Goal: Information Seeking & Learning: Learn about a topic

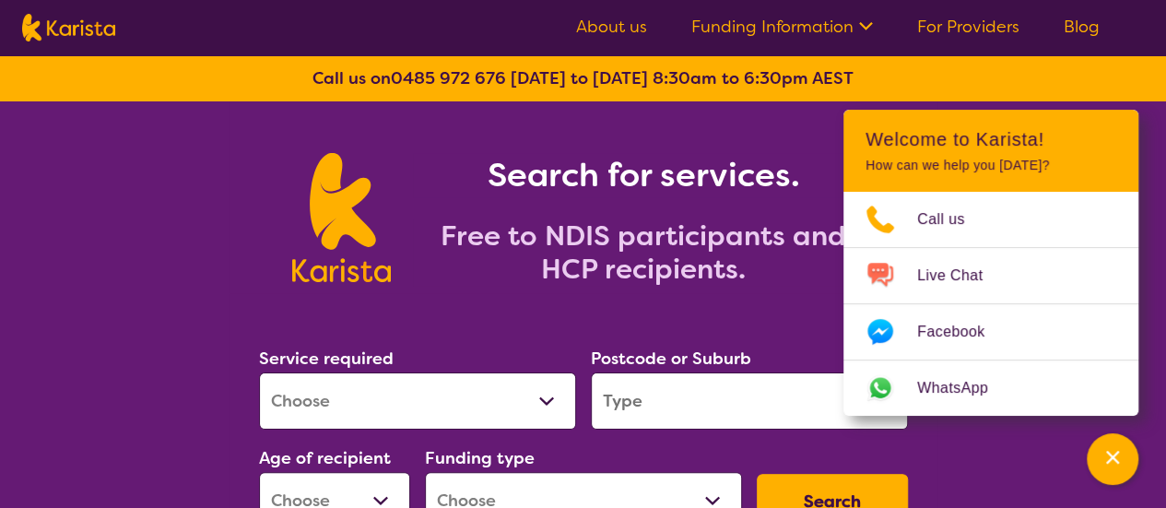
click at [551, 397] on select "Allied Health Assistant Assessment ([MEDICAL_DATA] or [MEDICAL_DATA]) Behaviour…" at bounding box center [417, 400] width 317 height 57
select select "Employment Support"
click at [259, 372] on select "Allied Health Assistant Assessment ([MEDICAL_DATA] or [MEDICAL_DATA]) Behaviour…" at bounding box center [417, 400] width 317 height 57
click at [704, 408] on input "search" at bounding box center [749, 400] width 317 height 57
type input "2229"
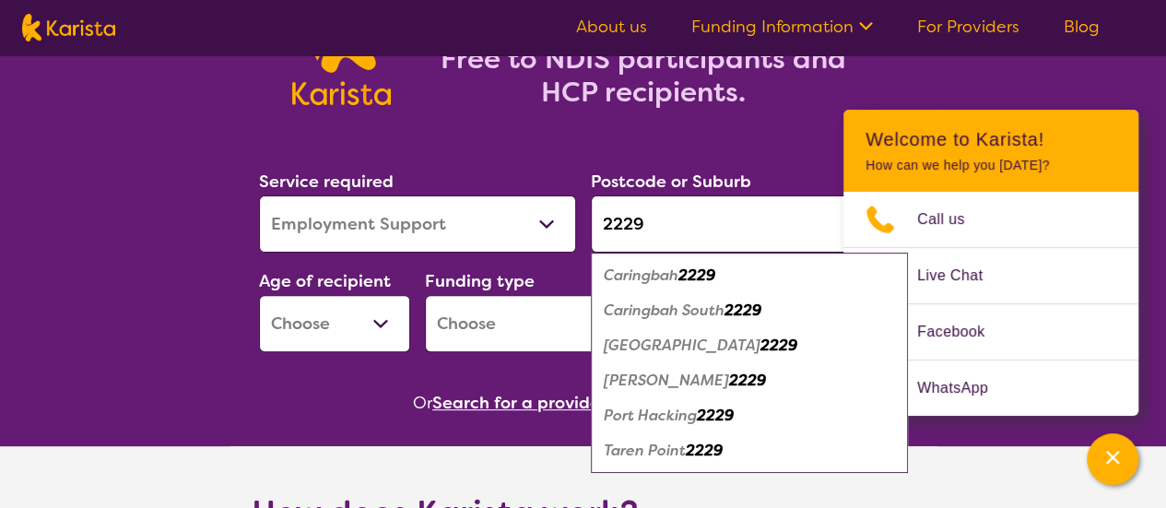
scroll to position [181, 0]
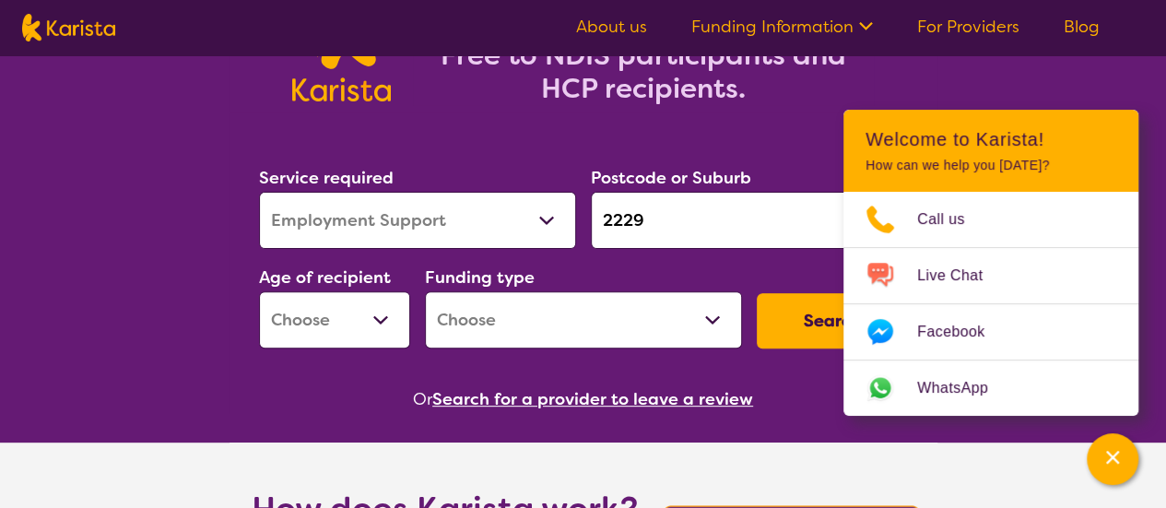
click at [378, 316] on select "Early Childhood - 0 to 9 Child - 10 to 11 Adolescent - 12 to 17 Adult - 18 to 6…" at bounding box center [334, 319] width 151 height 57
select select "AD"
click at [259, 291] on select "Early Childhood - 0 to 9 Child - 10 to 11 Adolescent - 12 to 17 Adult - 18 to 6…" at bounding box center [334, 319] width 151 height 57
click at [712, 322] on select "Home Care Package (HCP) National Disability Insurance Scheme (NDIS) I don't know" at bounding box center [583, 319] width 317 height 57
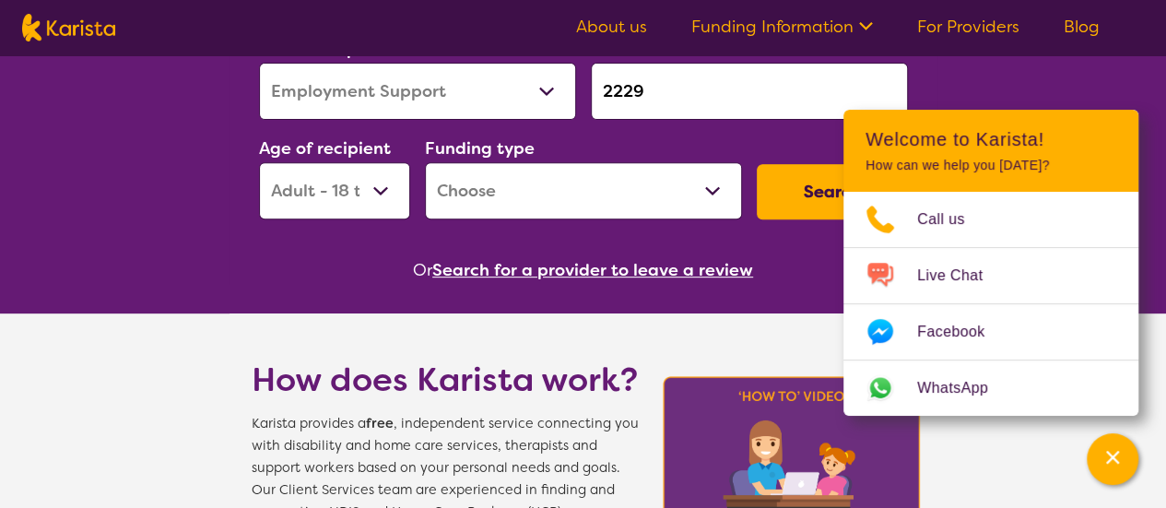
scroll to position [318, 0]
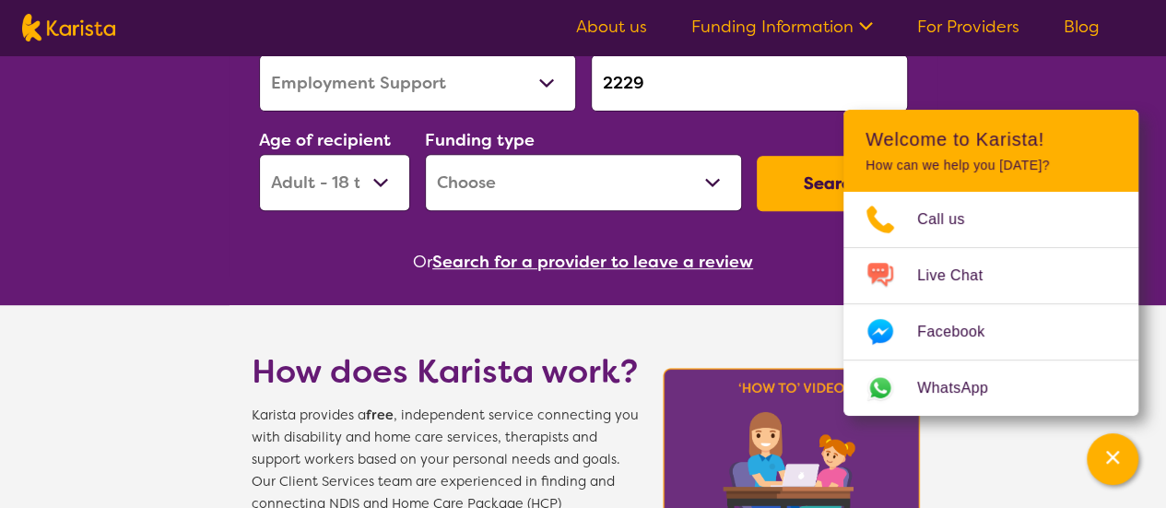
click at [713, 183] on select "Home Care Package (HCP) National Disability Insurance Scheme (NDIS) I don't know" at bounding box center [583, 182] width 317 height 57
select select "NDIS"
click at [425, 154] on select "Home Care Package (HCP) National Disability Insurance Scheme (NDIS) I don't know" at bounding box center [583, 182] width 317 height 57
click at [809, 178] on button "Search" at bounding box center [832, 183] width 151 height 55
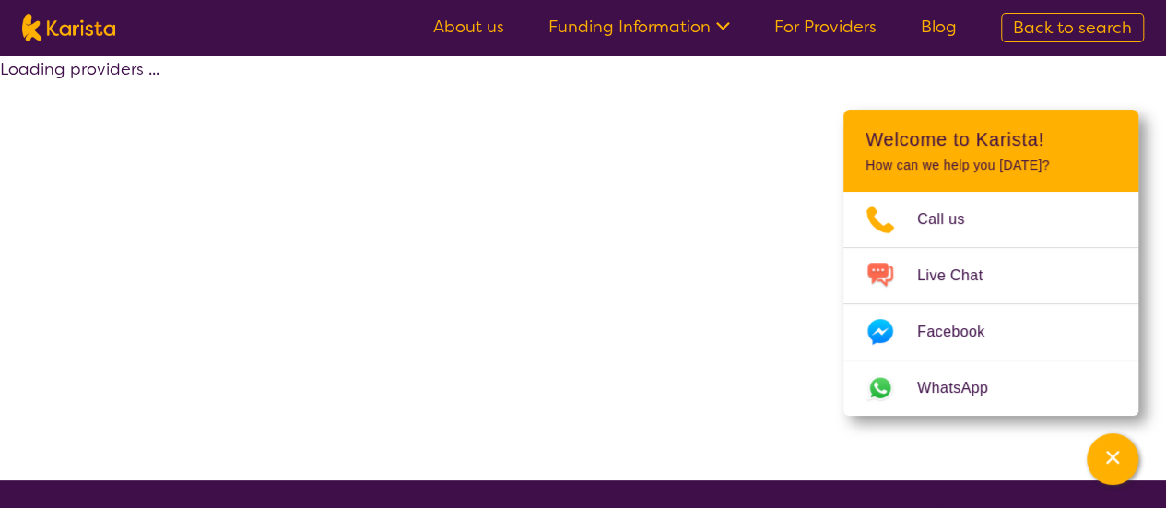
select select "NDIS"
select select "Employment Support"
select select "AD"
